Goal: Information Seeking & Learning: Understand process/instructions

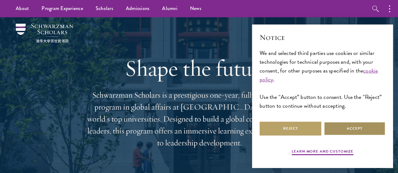
click at [352, 129] on button "Accept" at bounding box center [355, 129] width 62 height 14
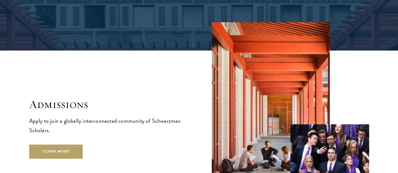
scroll to position [948, 0]
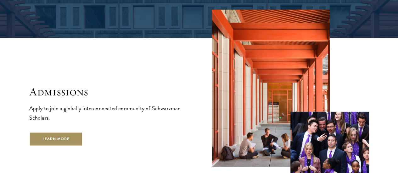
click at [83, 139] on link "Learn More" at bounding box center [56, 139] width 54 height 14
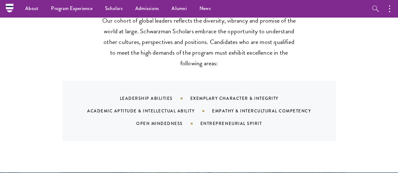
scroll to position [604, 0]
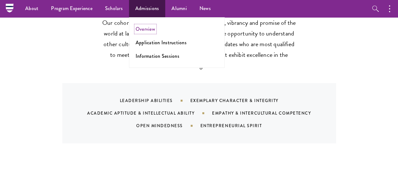
click at [148, 32] on link "Overview" at bounding box center [146, 28] width 20 height 7
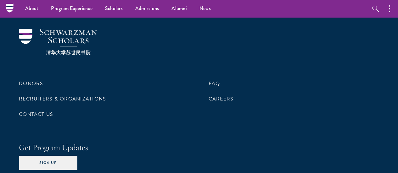
scroll to position [3071, 0]
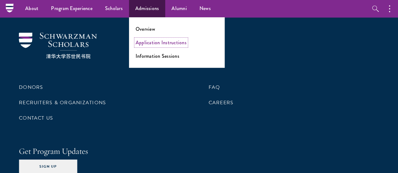
click at [155, 44] on link "Application Instructions" at bounding box center [161, 42] width 51 height 7
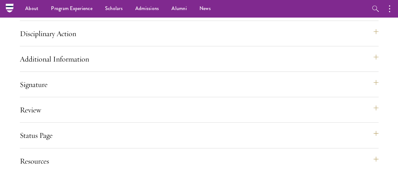
scroll to position [714, 0]
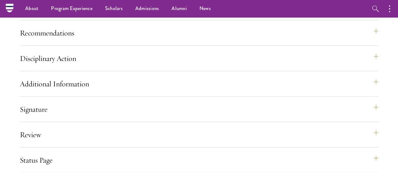
scroll to position [688, 0]
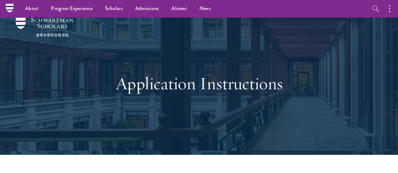
scroll to position [0, 0]
